Goal: Contribute content: Contribute content

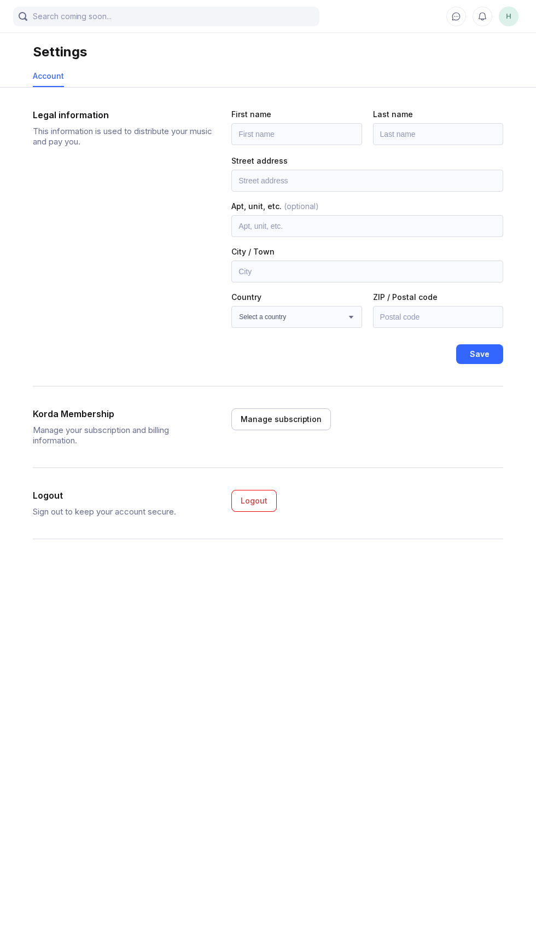
click at [508, 16] on span "H" at bounding box center [509, 17] width 20 height 20
click at [508, 15] on span "H" at bounding box center [509, 17] width 20 height 20
click at [508, 16] on span "H" at bounding box center [509, 17] width 20 height 20
click at [509, 16] on span "H" at bounding box center [509, 17] width 20 height 20
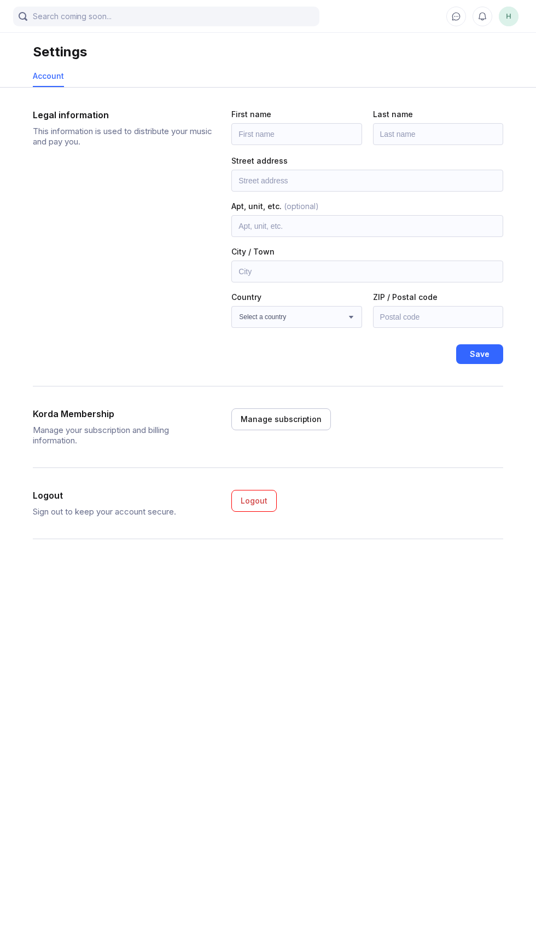
click at [456, 20] on icon at bounding box center [456, 16] width 10 height 10
click at [49, 72] on div "Account" at bounding box center [48, 75] width 31 height 9
click at [51, 44] on div "Settings" at bounding box center [60, 52] width 54 height 16
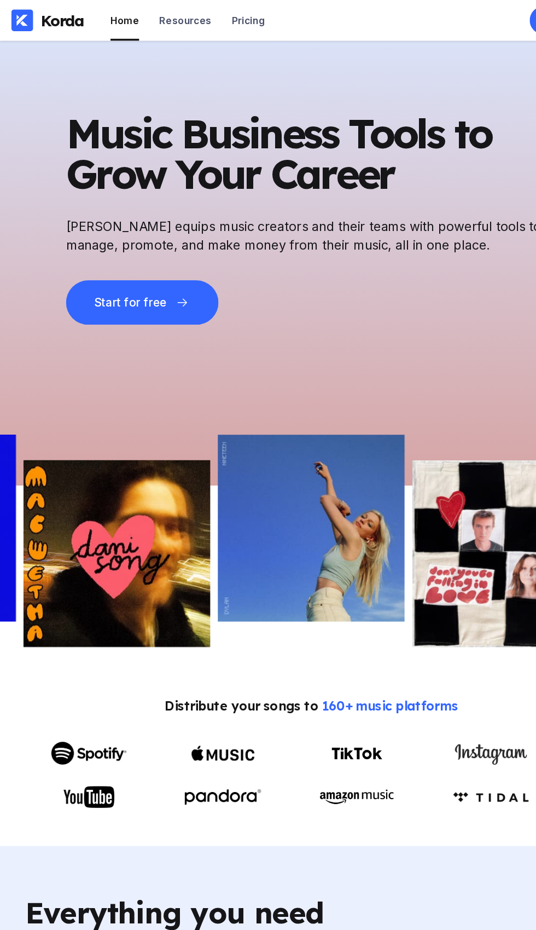
scroll to position [4, 0]
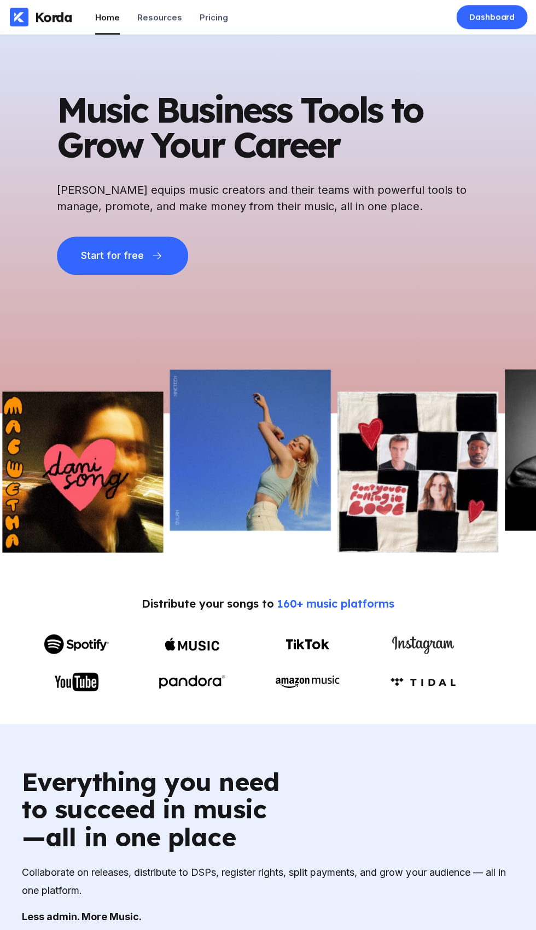
click at [474, 16] on div "Dashboard" at bounding box center [492, 17] width 46 height 11
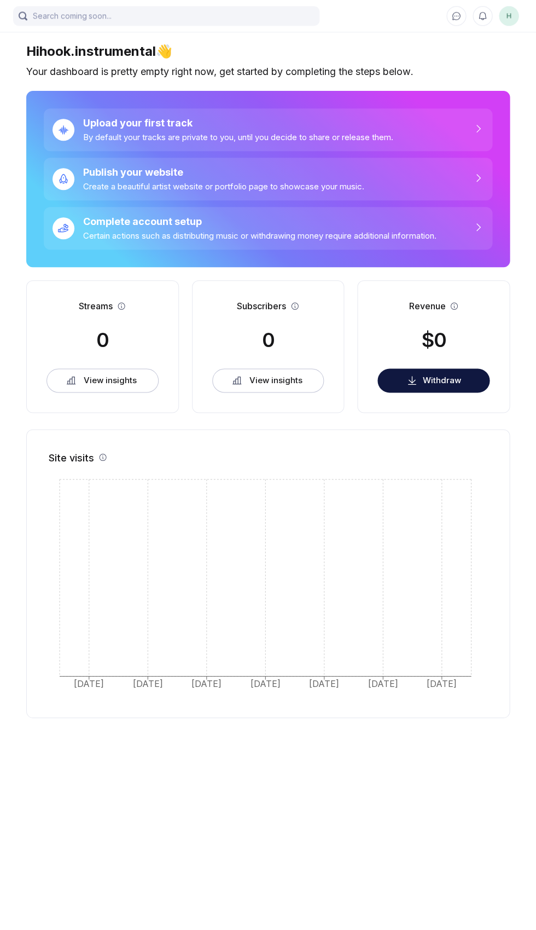
click at [466, 383] on button "Withdraw" at bounding box center [434, 381] width 112 height 24
click at [219, 118] on div "Upload your first track" at bounding box center [238, 123] width 310 height 11
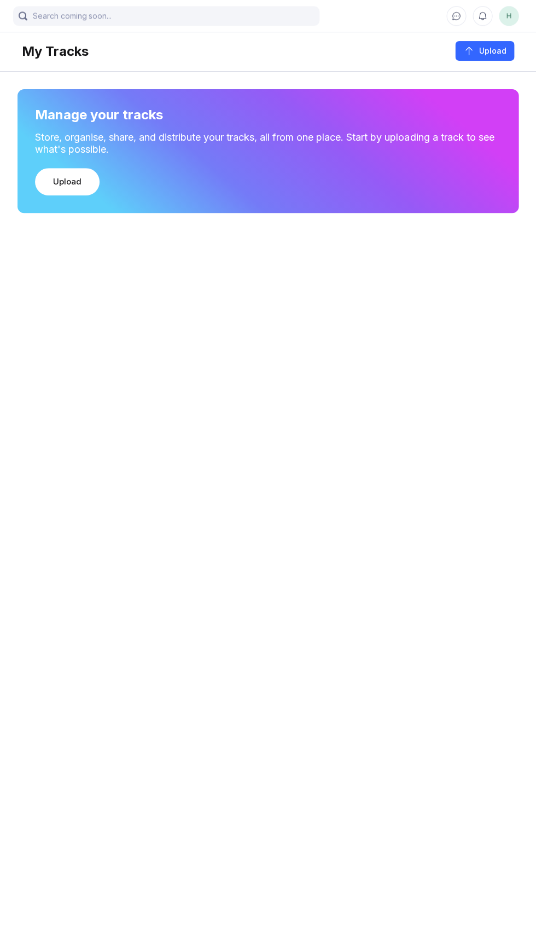
click at [64, 182] on div "Upload" at bounding box center [67, 182] width 28 height 11
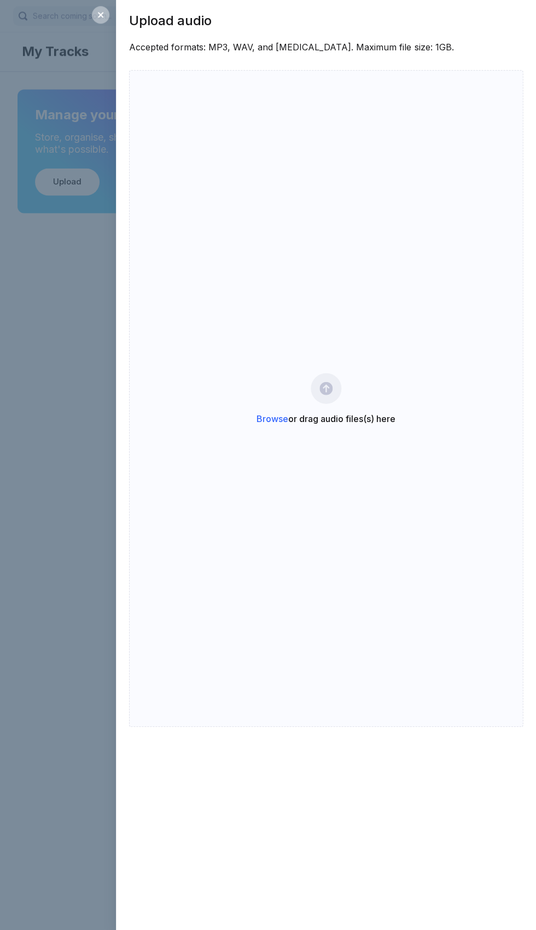
click at [58, 304] on div "Upload audio Accepted formats: MP3, WAV, and FLAC. Maximum file size: 1GB. Brow…" at bounding box center [268, 465] width 536 height 930
